Goal: Information Seeking & Learning: Learn about a topic

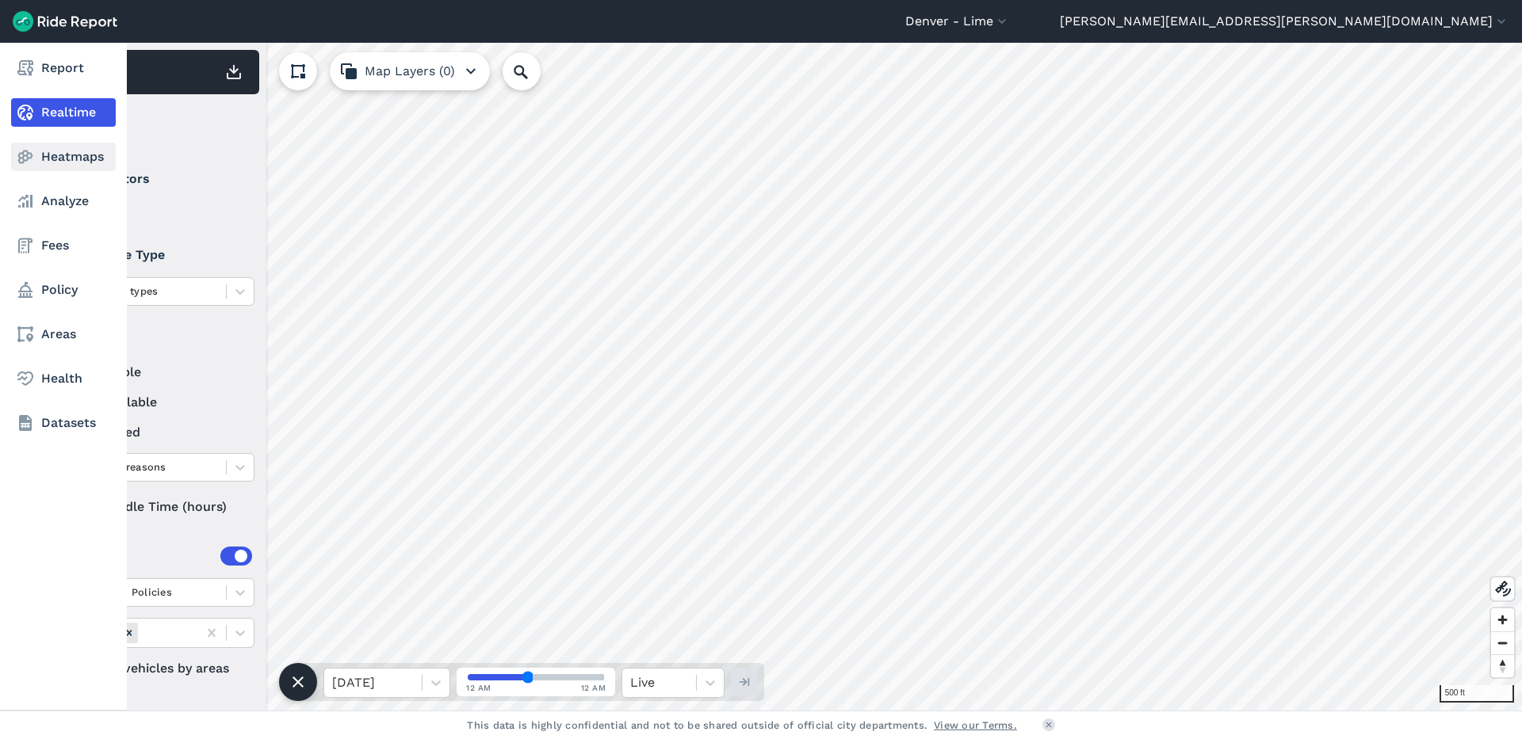
click at [78, 151] on link "Heatmaps" at bounding box center [63, 157] width 105 height 29
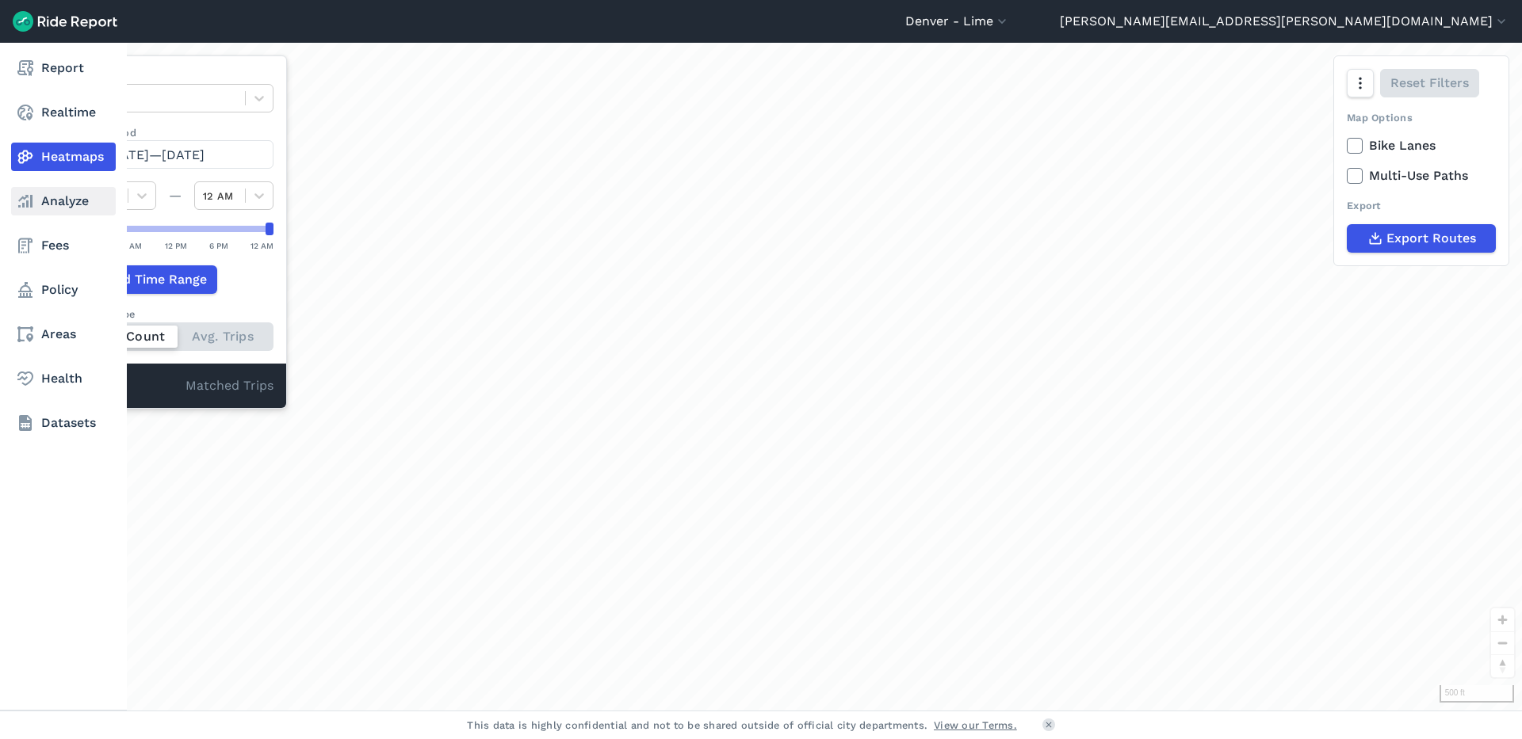
click at [78, 205] on link "Analyze" at bounding box center [63, 201] width 105 height 29
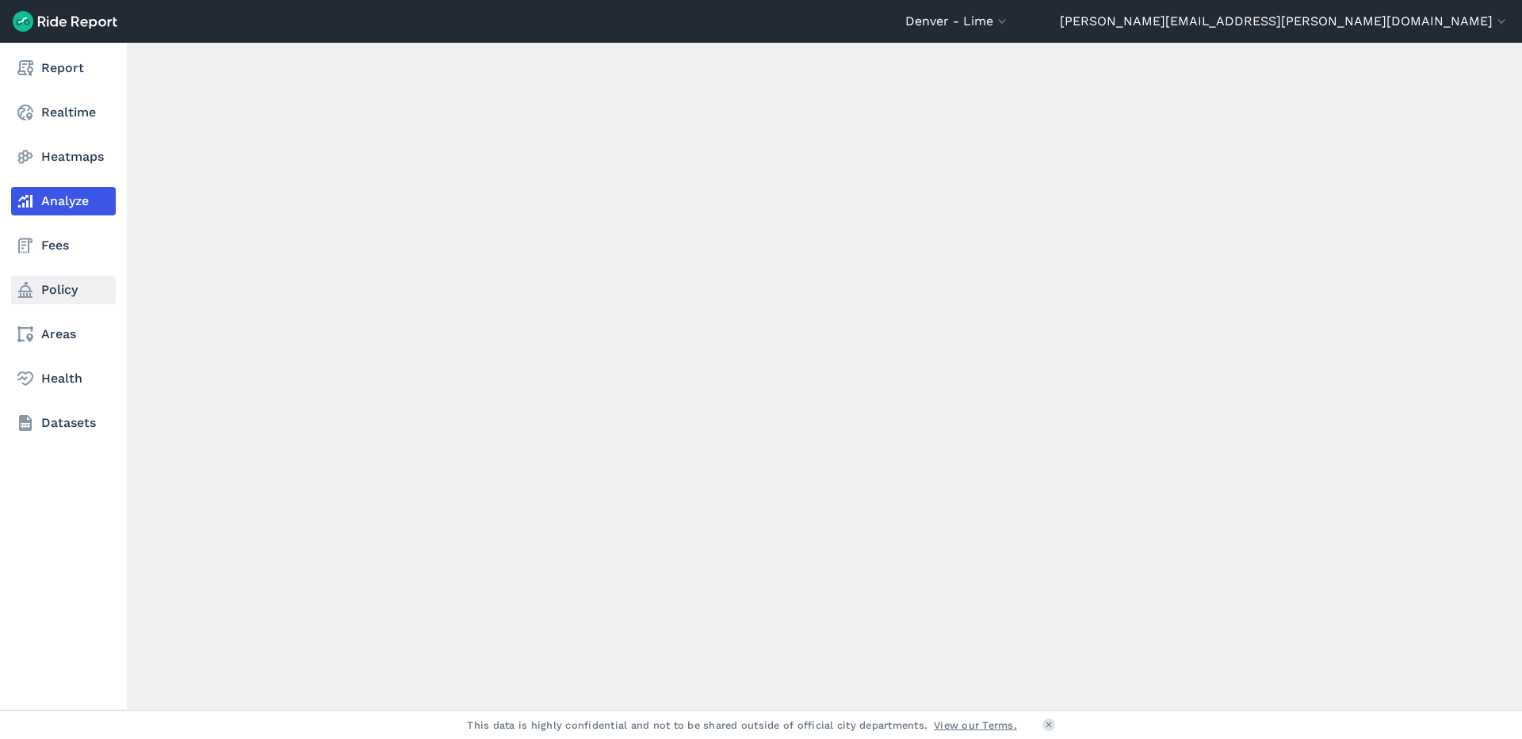
click at [55, 295] on link "Policy" at bounding box center [63, 290] width 105 height 29
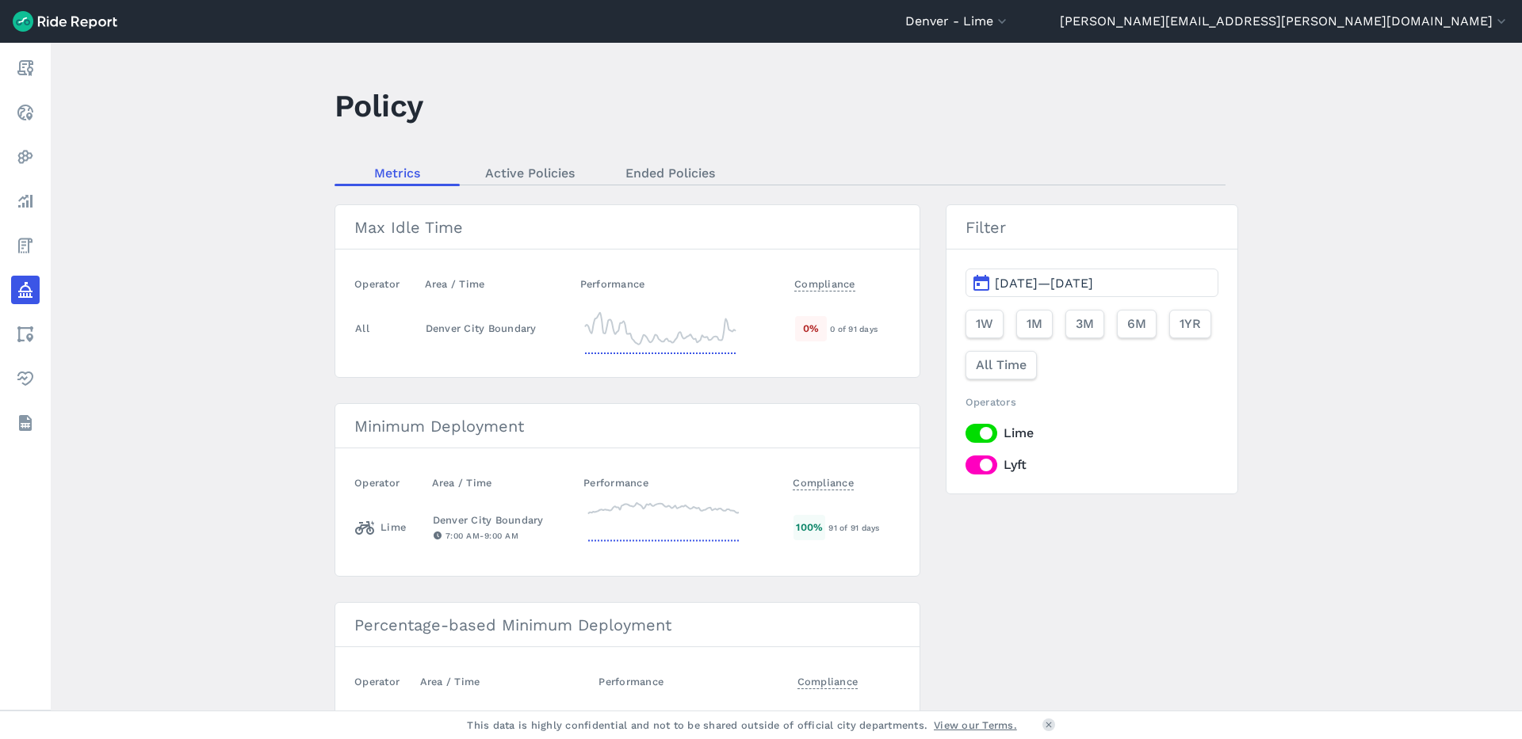
click at [984, 468] on label "Lyft" at bounding box center [1091, 465] width 253 height 19
click at [965, 466] on input "Lyft" at bounding box center [965, 461] width 0 height 10
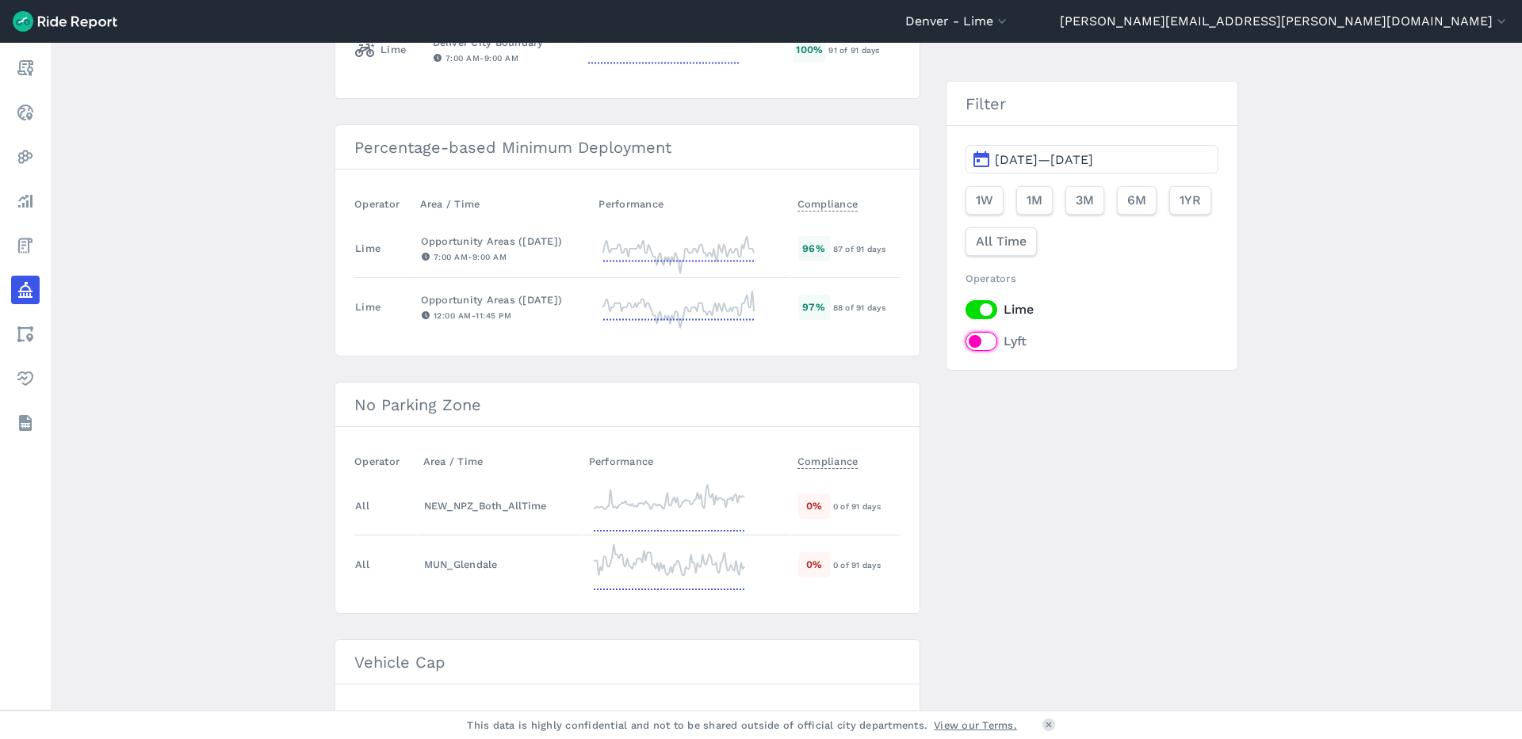
scroll to position [479, 0]
click at [476, 509] on div "NEW_NPZ_Both_AllTime" at bounding box center [499, 504] width 151 height 15
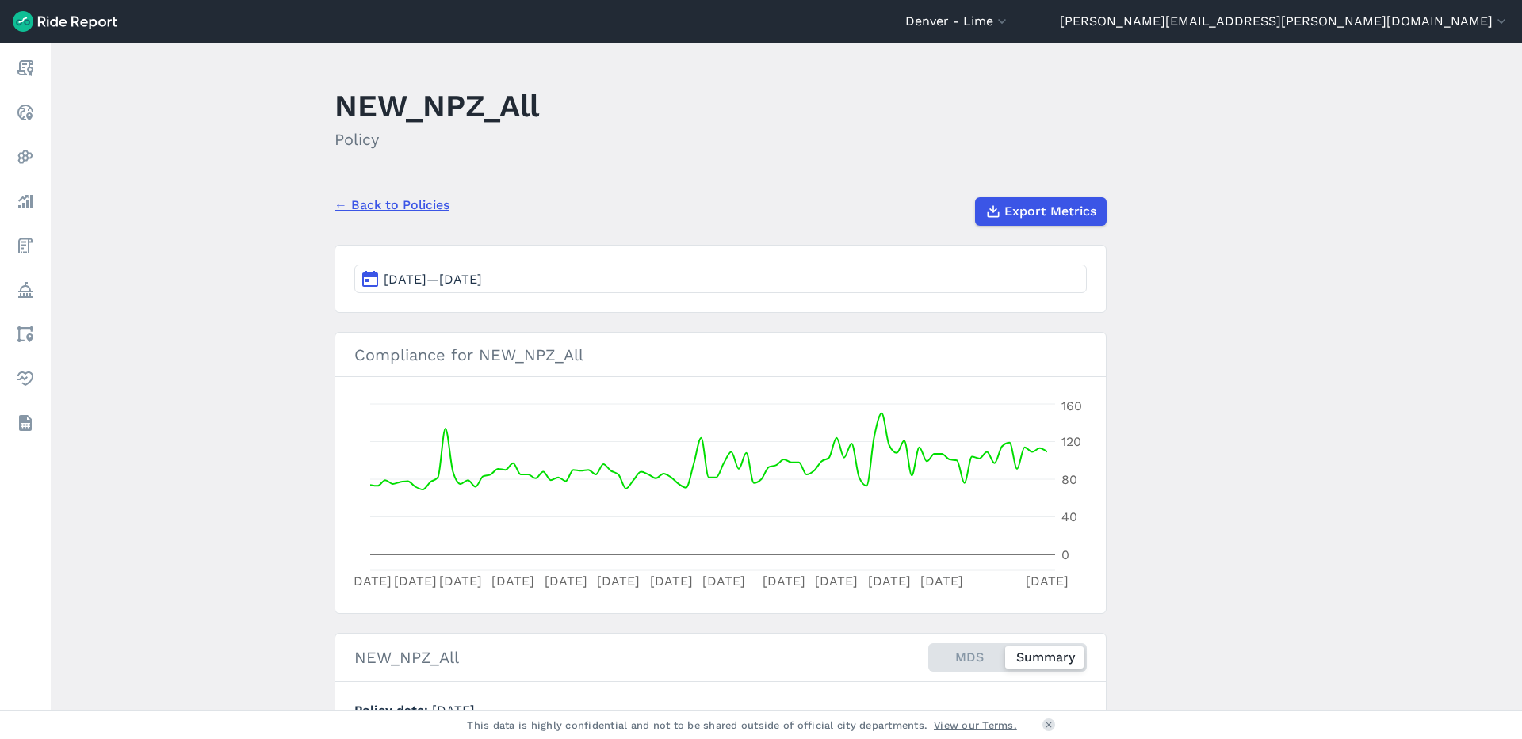
click at [1289, 336] on main "NEW_NPZ_All Policy ← Back to Policies Export Metrics [DATE]—[DATE] Compliance f…" at bounding box center [786, 377] width 1471 height 668
click at [1381, 506] on main "NEW_NPZ_All Policy ← Back to Policies Export Metrics [DATE]—[DATE] Compliance f…" at bounding box center [786, 377] width 1471 height 668
drag, startPoint x: 475, startPoint y: 357, endPoint x: 672, endPoint y: 361, distance: 196.6
click at [670, 361] on h3 "Compliance for NEW_NPZ_All" at bounding box center [720, 355] width 770 height 44
click at [393, 203] on link "← Back to Policies" at bounding box center [391, 205] width 115 height 19
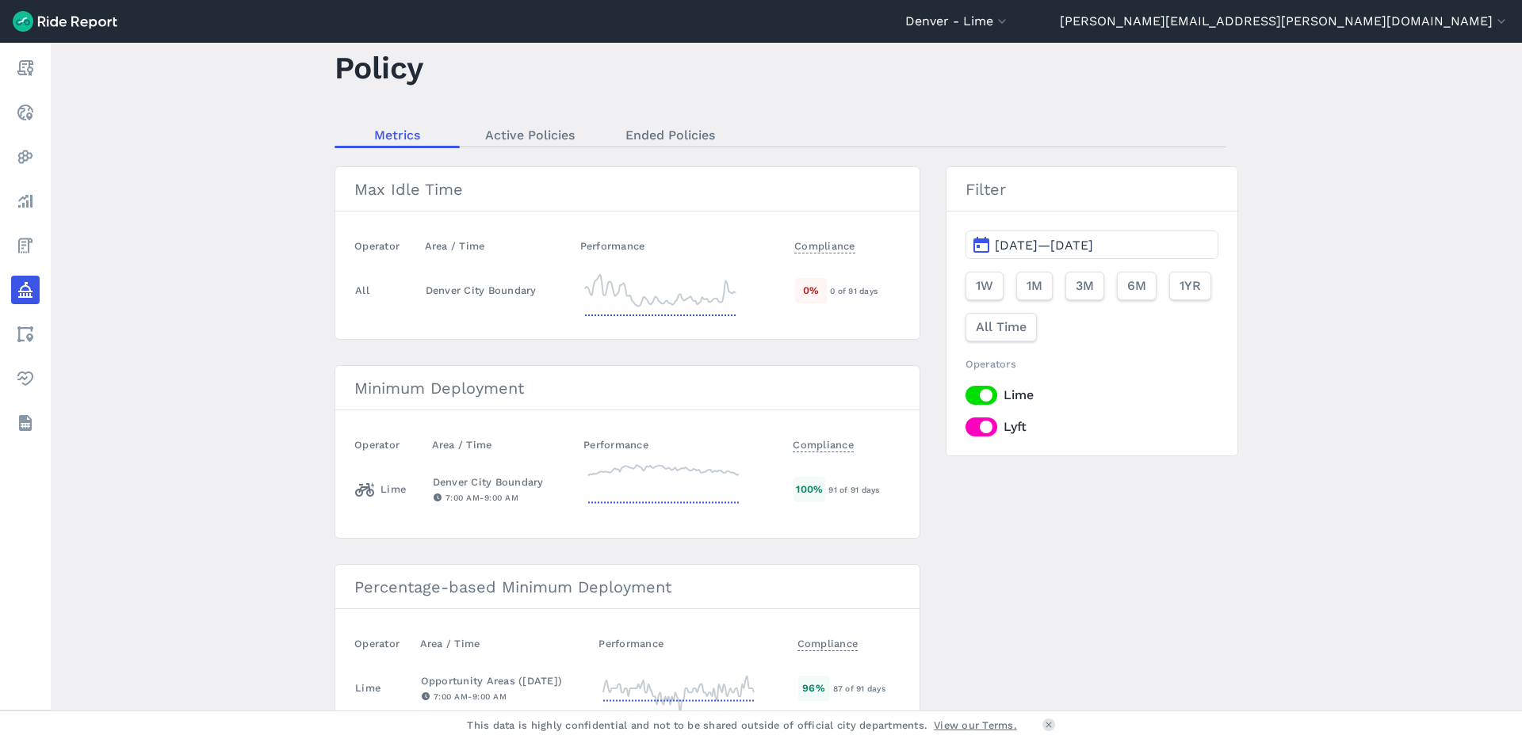
scroll to position [36, 0]
click at [477, 295] on div "Denver City Boundary" at bounding box center [496, 291] width 141 height 15
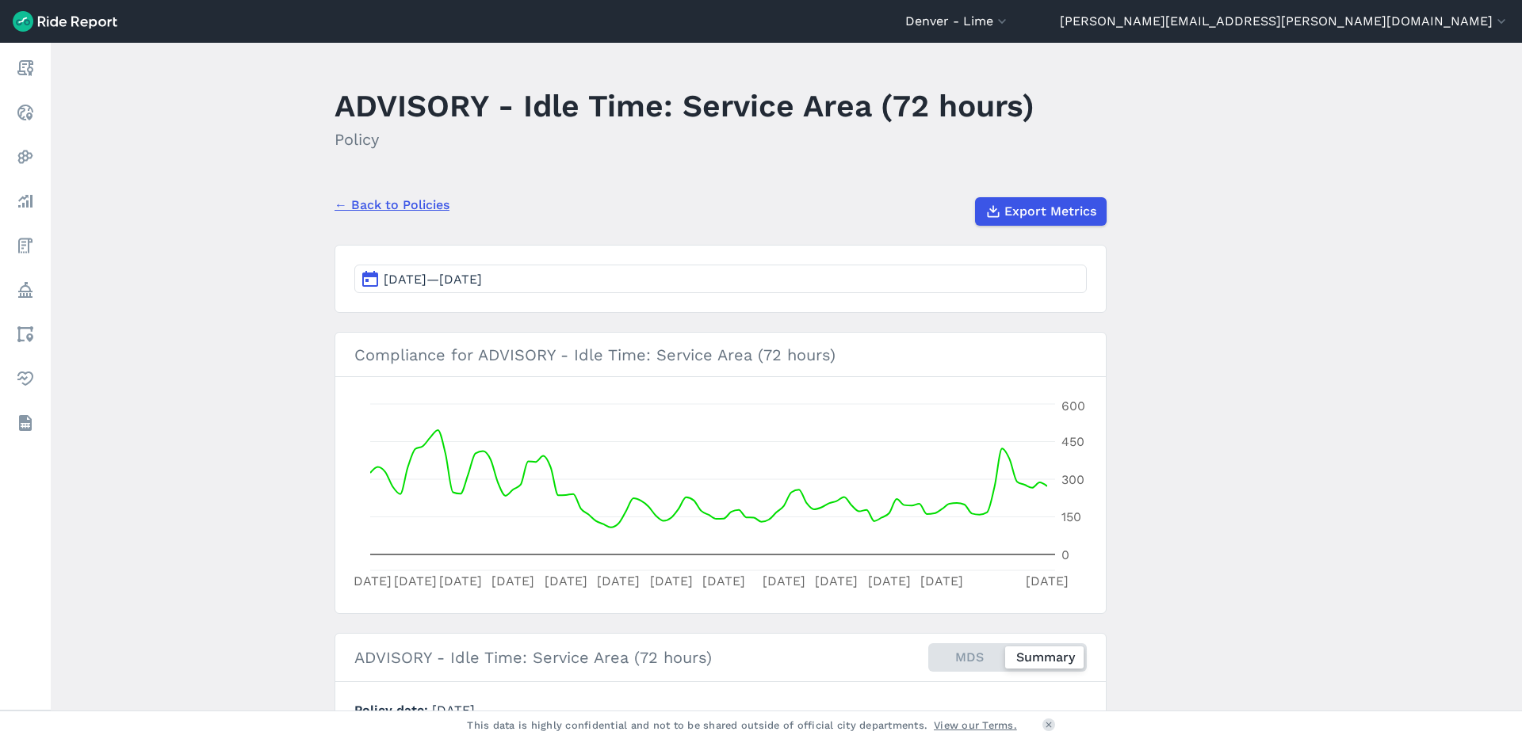
scroll to position [324, 0]
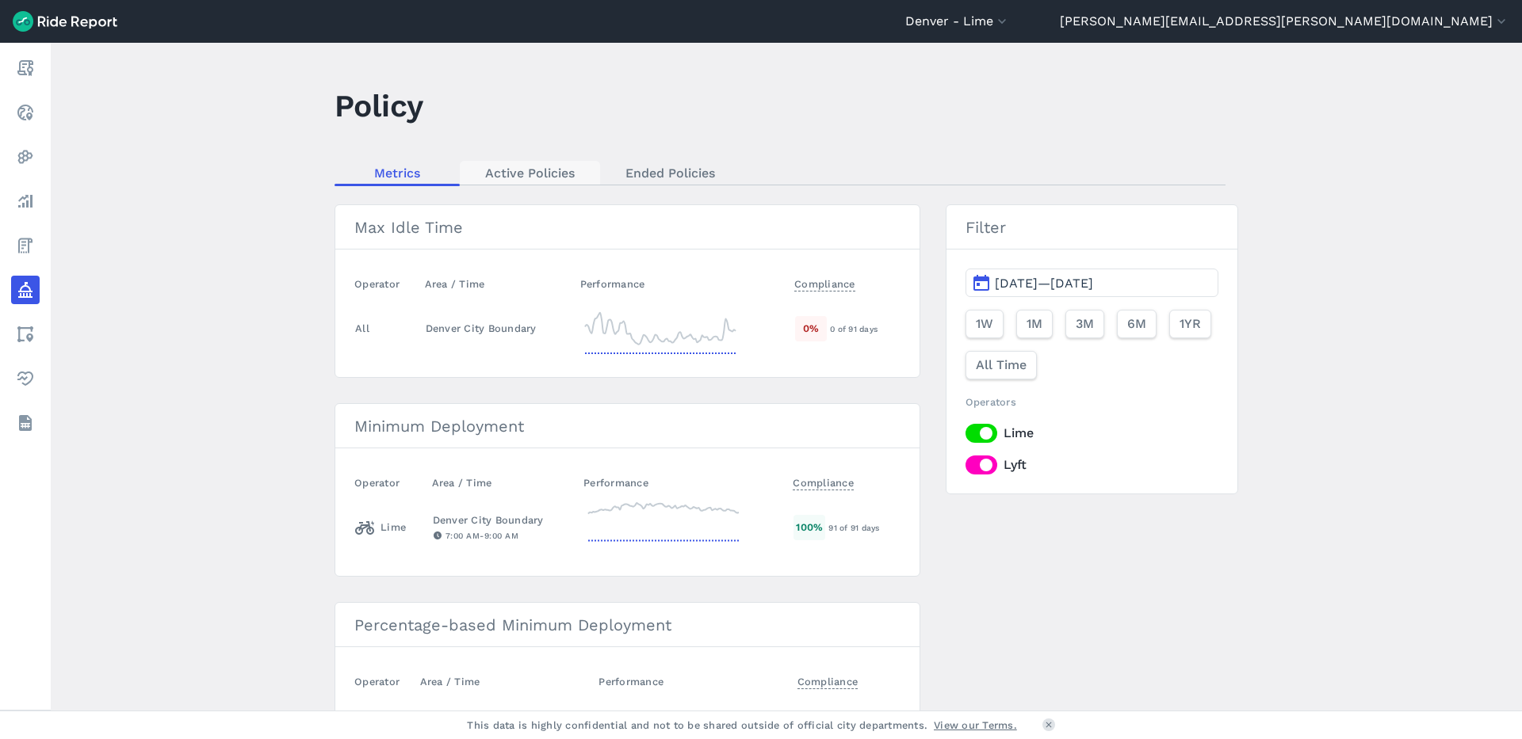
click at [552, 164] on link "Active Policies" at bounding box center [530, 173] width 140 height 24
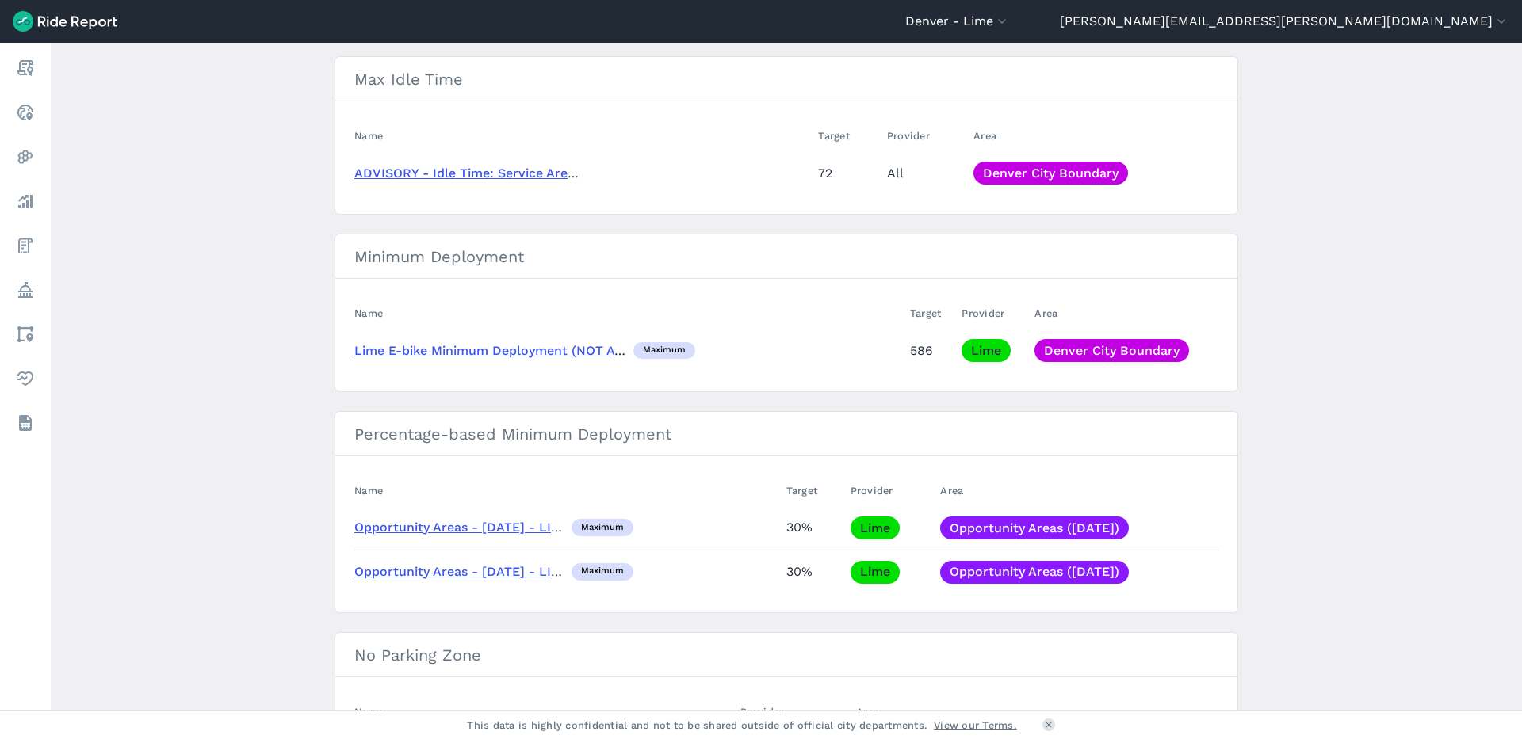
scroll to position [155, 0]
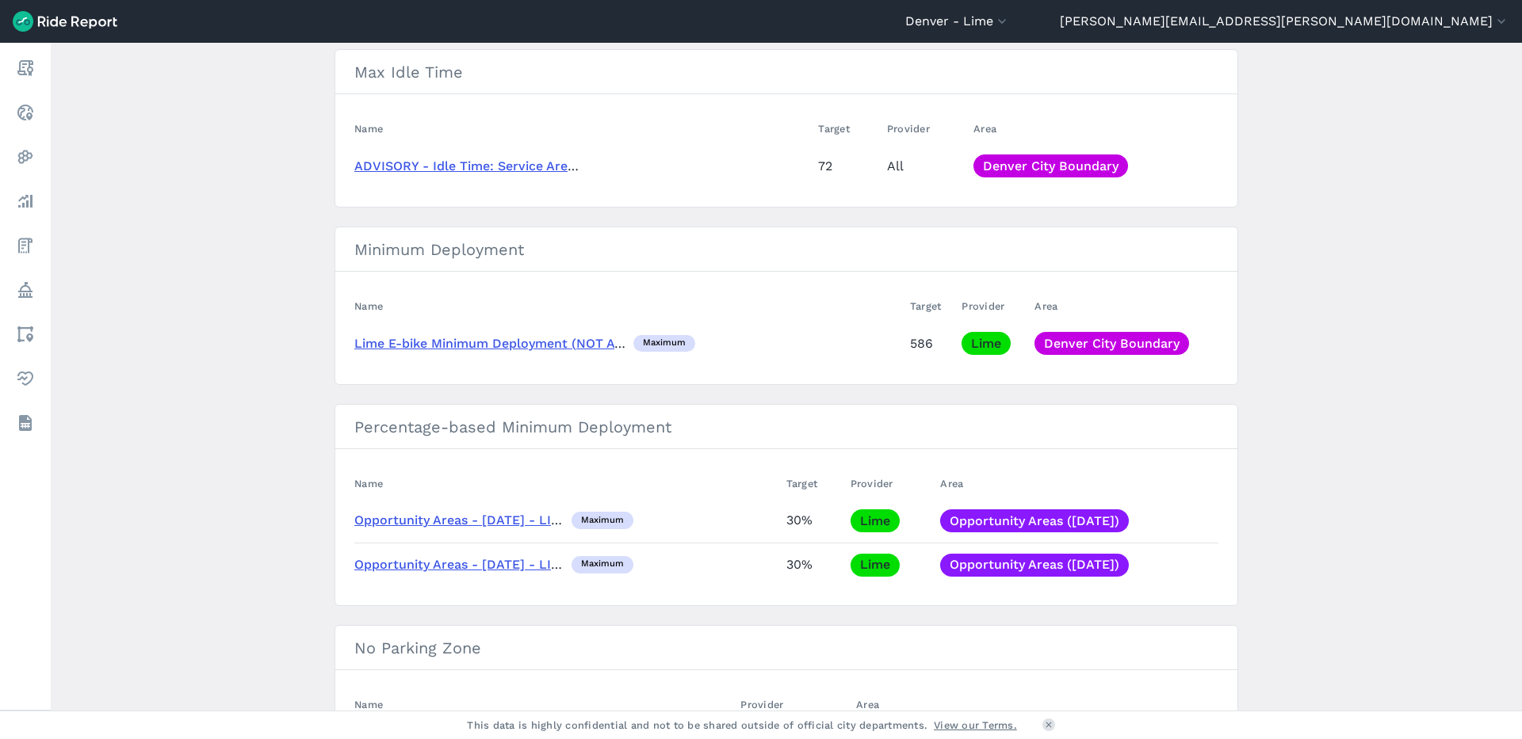
click at [315, 314] on main "Policy Metrics Active Policies Ended Policies Max Idle Time Name Target Provide…" at bounding box center [786, 377] width 1471 height 668
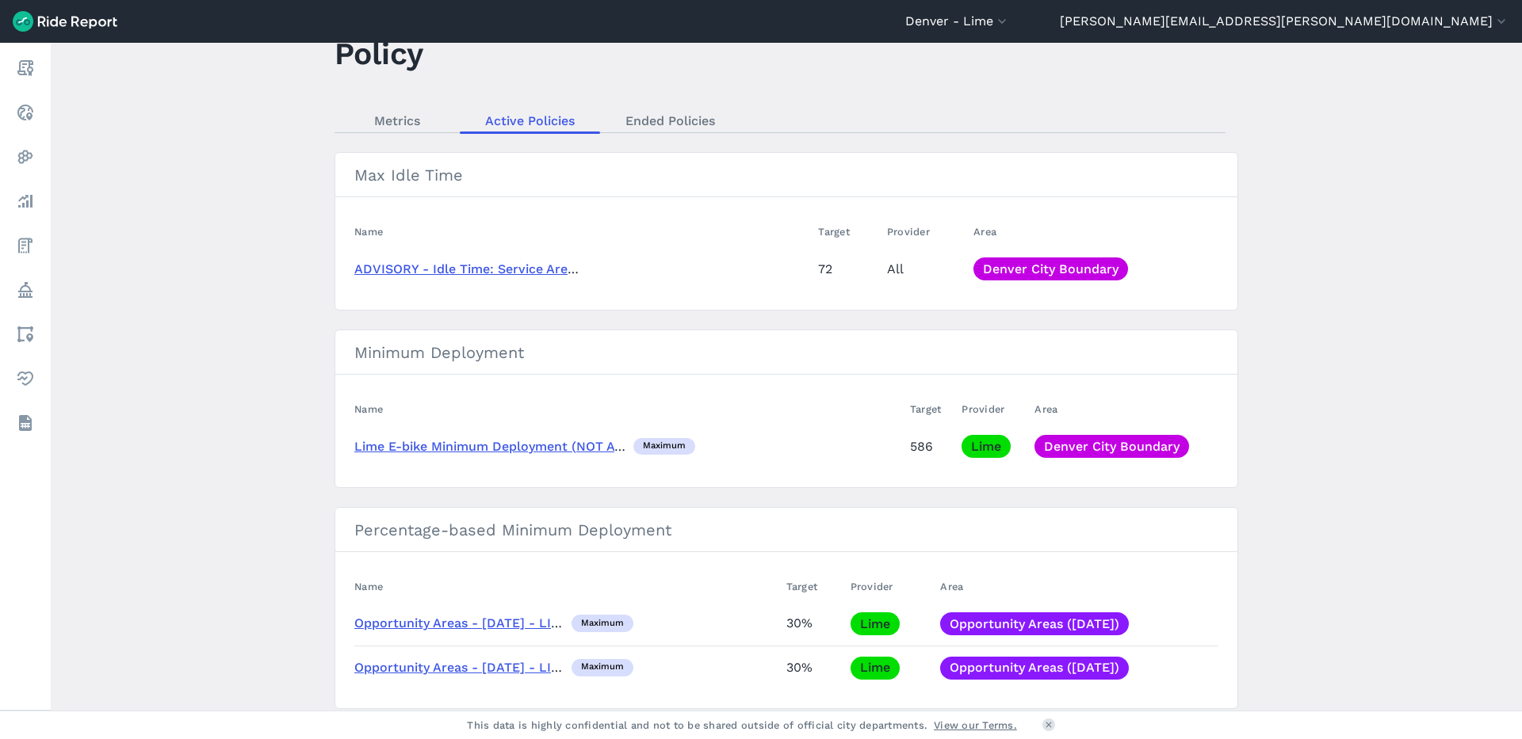
scroll to position [0, 0]
